Goal: Information Seeking & Learning: Learn about a topic

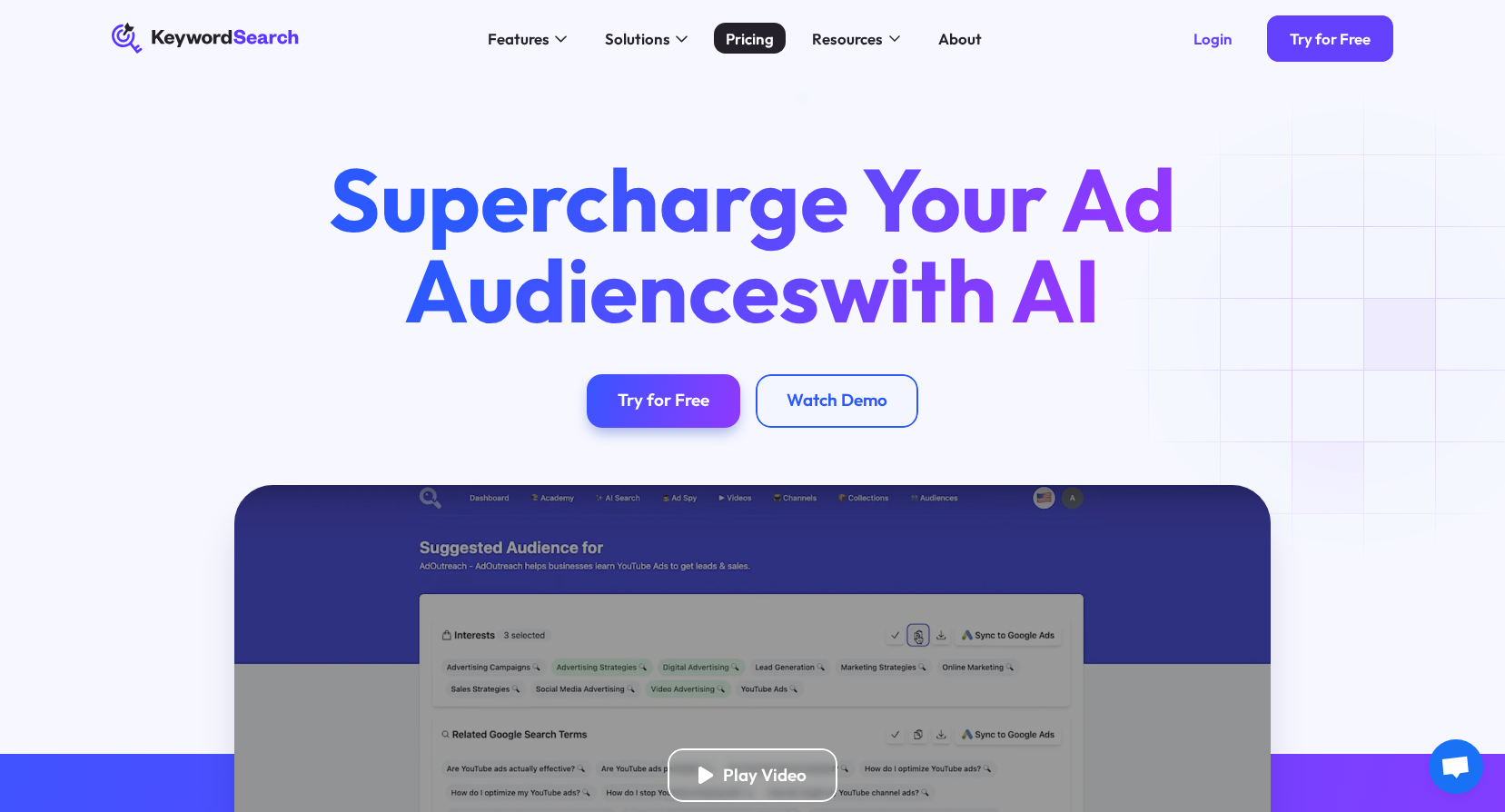
click at [761, 39] on div "Pricing" at bounding box center [749, 38] width 48 height 23
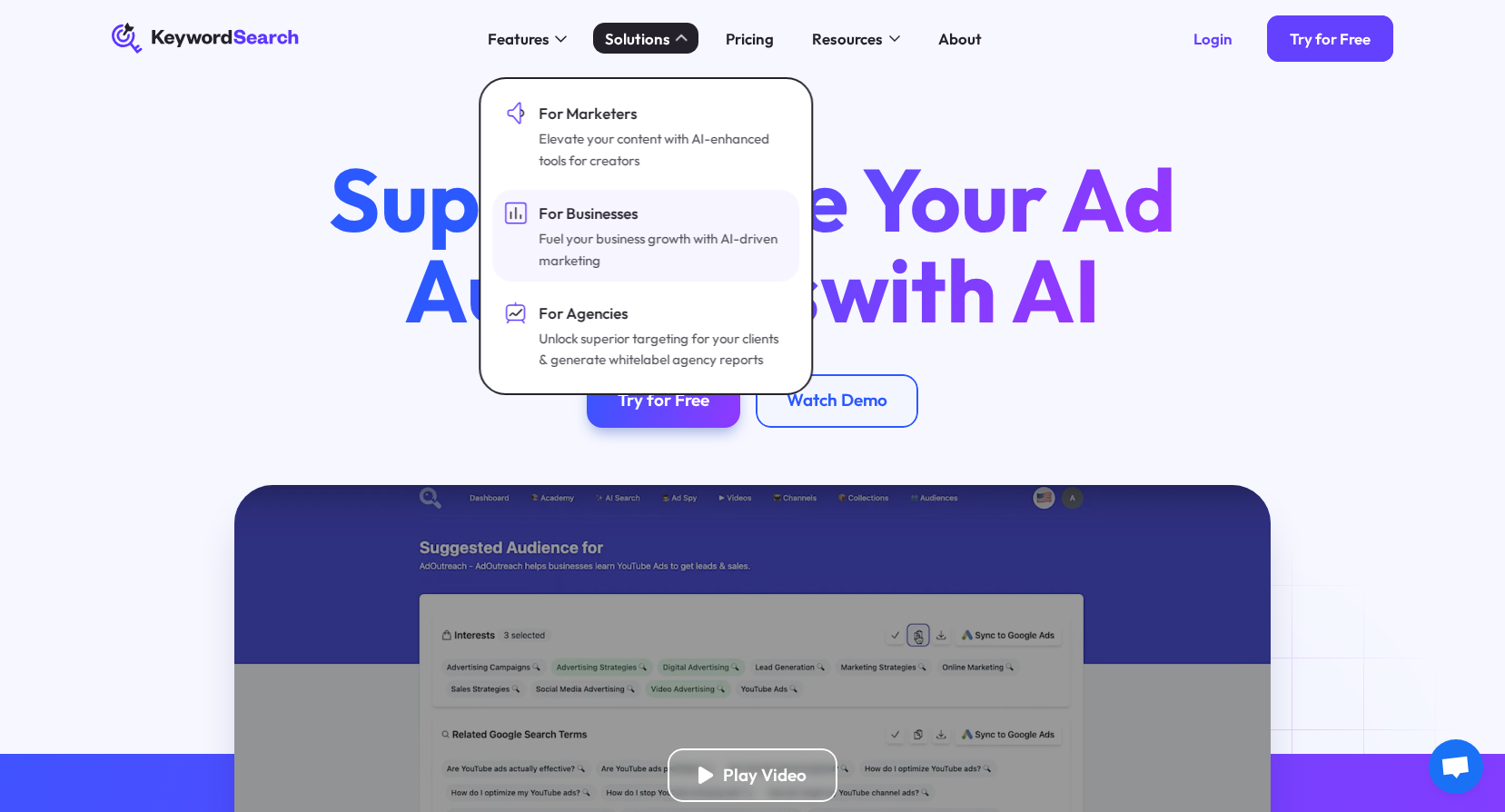
click at [663, 252] on div "Fuel your business growth with AI-driven marketing" at bounding box center [660, 249] width 245 height 43
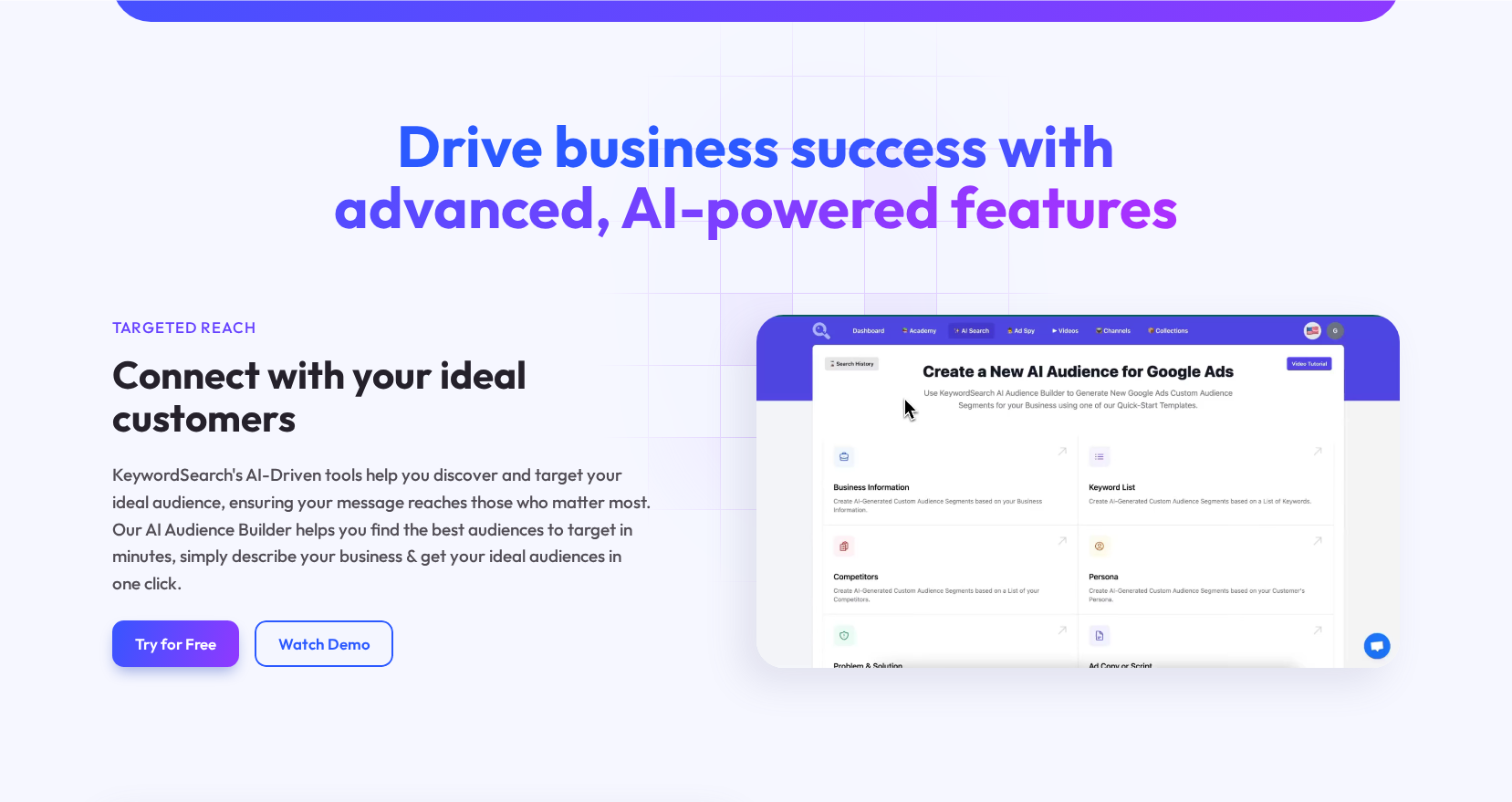
scroll to position [1277, 0]
